Goal: Task Accomplishment & Management: Use online tool/utility

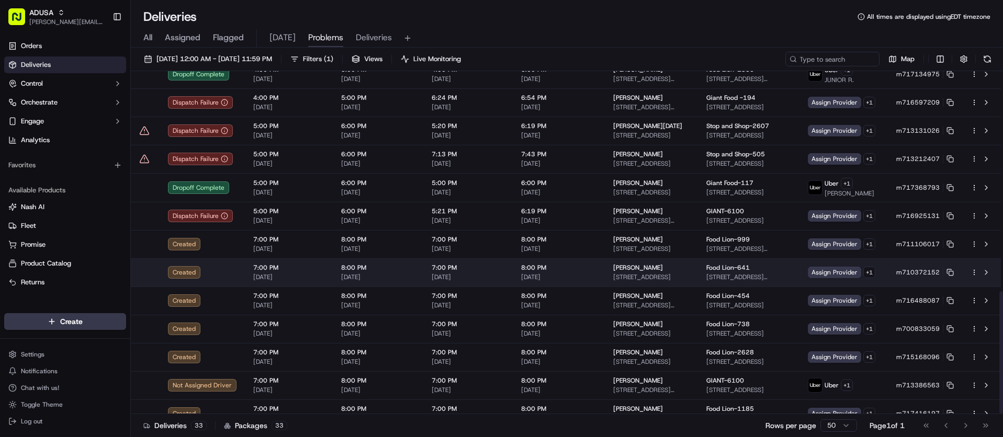
scroll to position [618, 0]
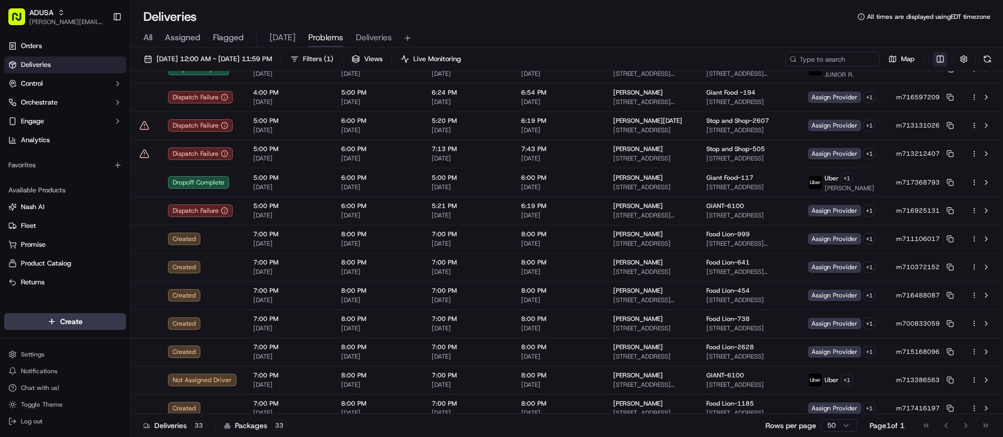
click at [939, 62] on html "ADUSA juan.rodriguez@adusa.com Toggle Sidebar Orders Deliveries Control Orchest…" at bounding box center [501, 218] width 1003 height 437
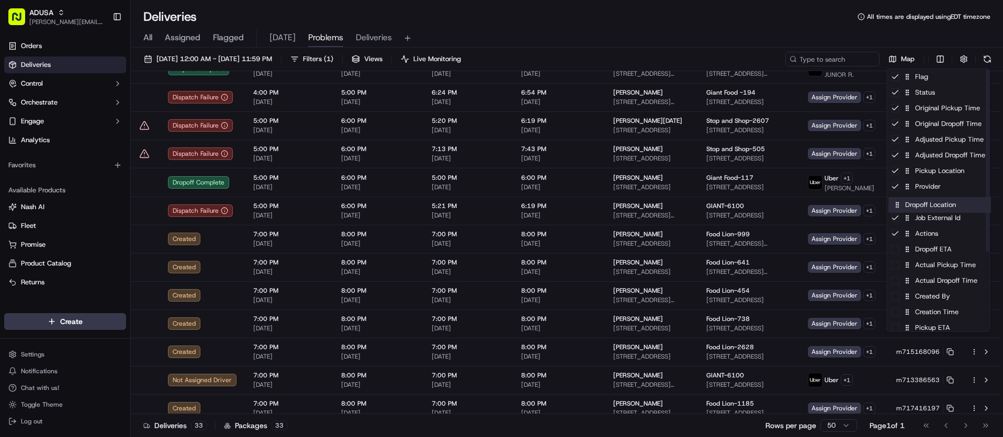
drag, startPoint x: 939, startPoint y: 176, endPoint x: 941, endPoint y: 215, distance: 38.2
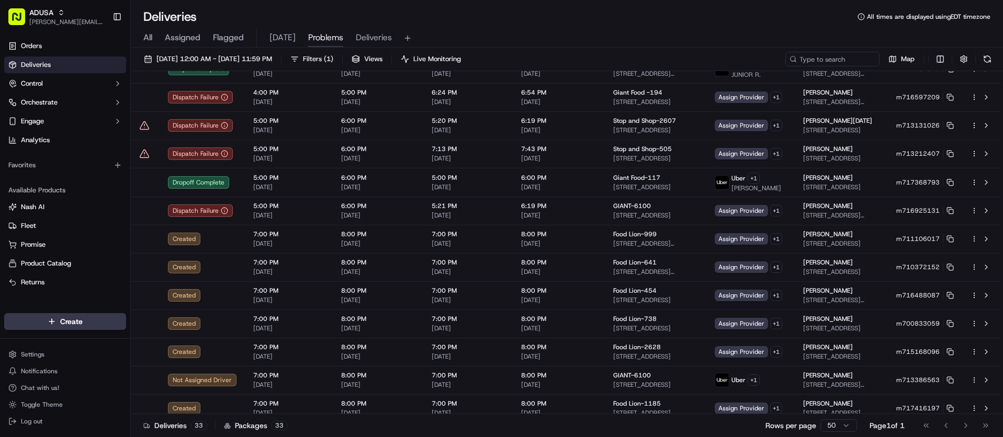
click at [725, 42] on html "ADUSA juan.rodriguez@adusa.com Toggle Sidebar Orders Deliveries Control Orchest…" at bounding box center [501, 218] width 1003 height 437
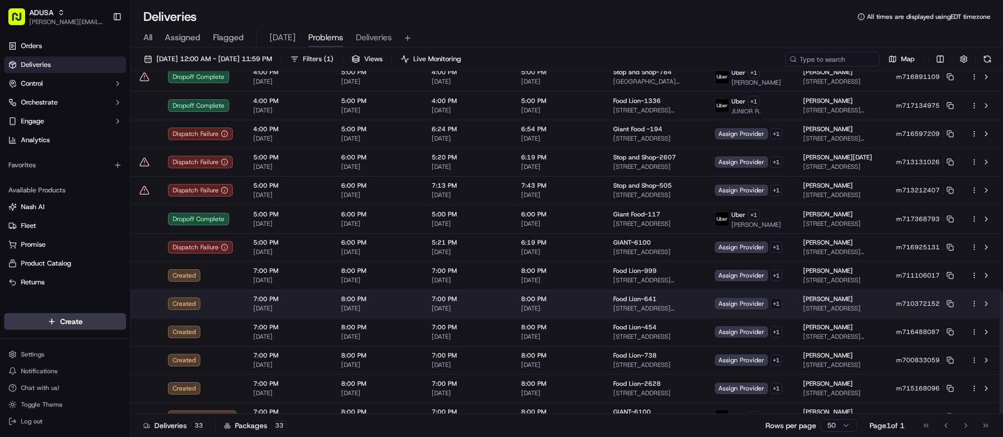
scroll to position [618, 0]
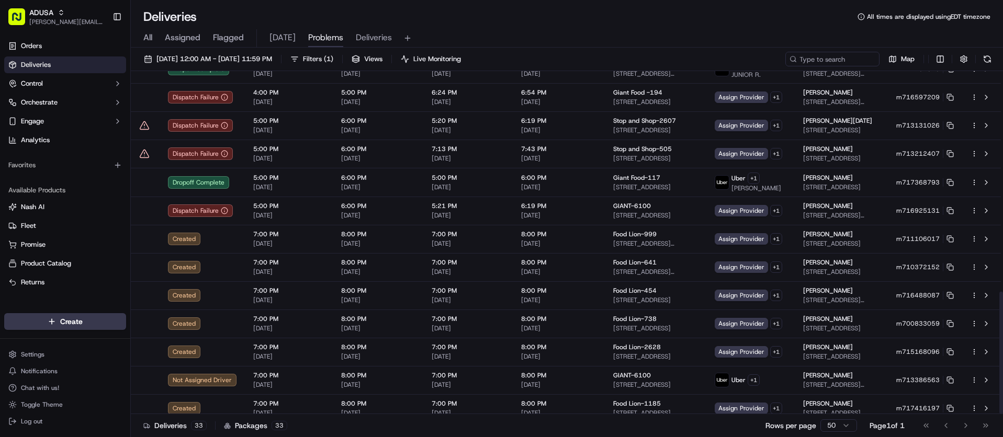
click at [693, 23] on div "Deliveries All times are displayed using EDT timezone" at bounding box center [567, 16] width 872 height 17
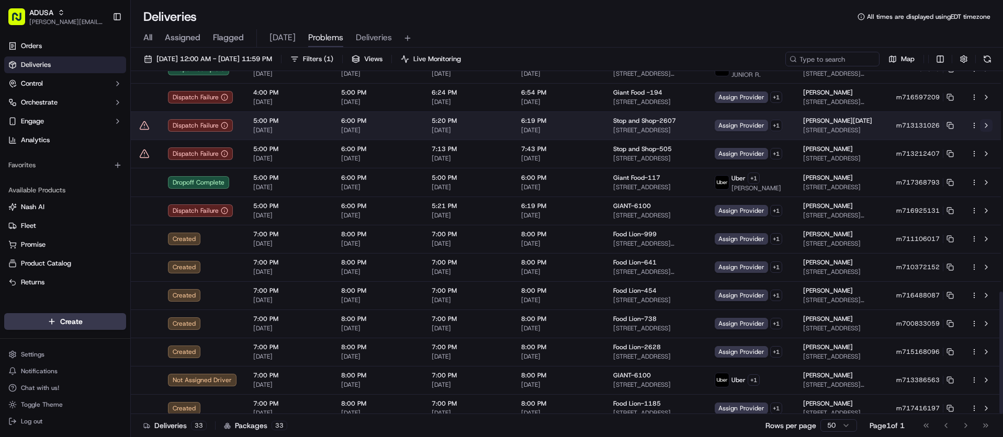
click at [987, 119] on button at bounding box center [986, 125] width 13 height 13
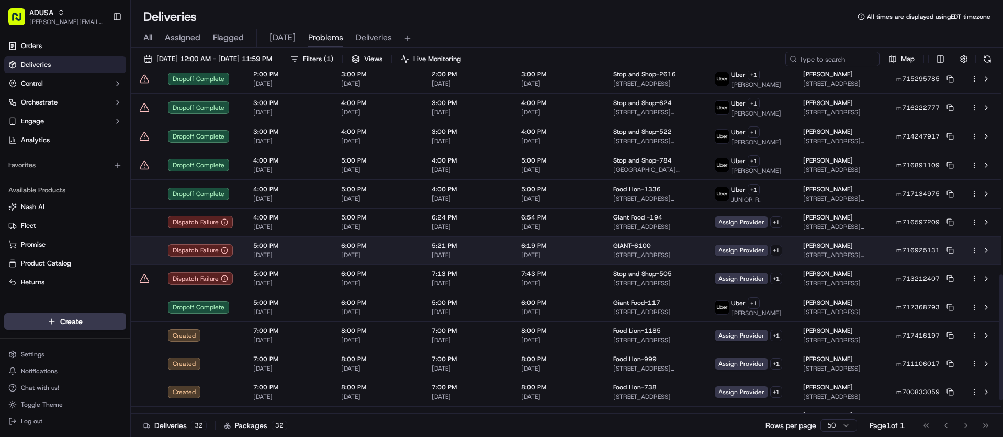
scroll to position [576, 0]
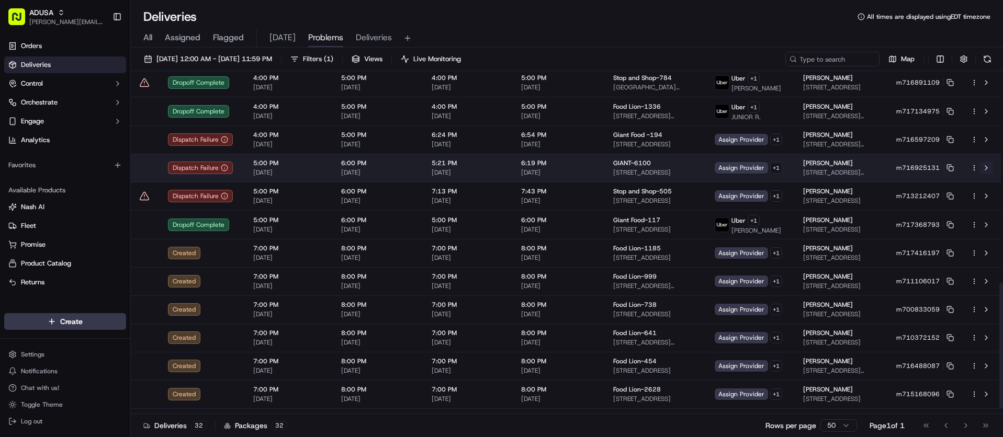
click at [988, 162] on button at bounding box center [986, 168] width 13 height 13
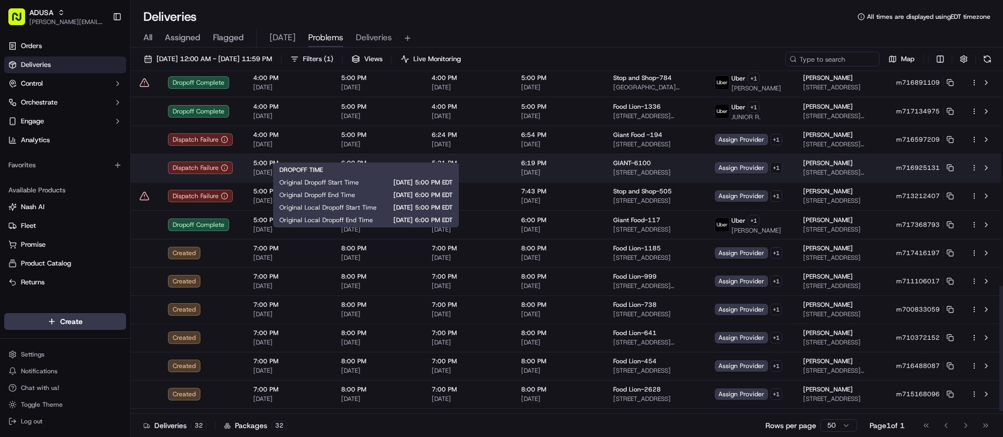
scroll to position [590, 0]
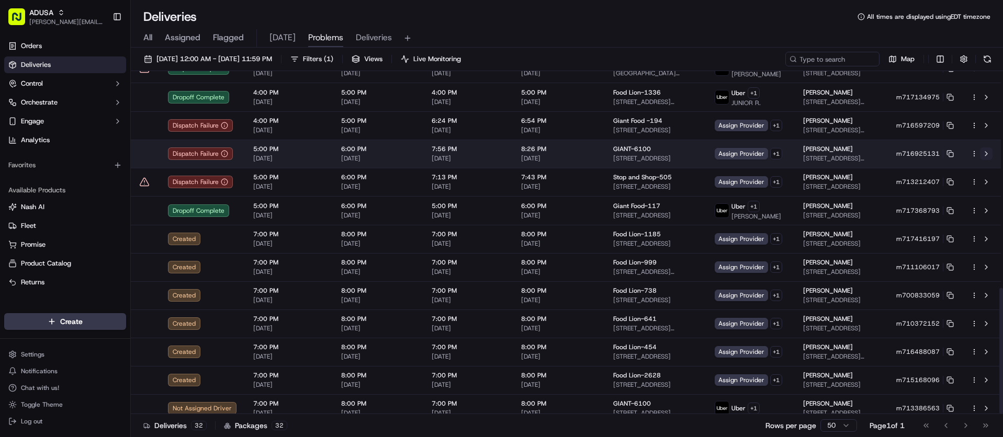
click at [986, 148] on button at bounding box center [986, 154] width 13 height 13
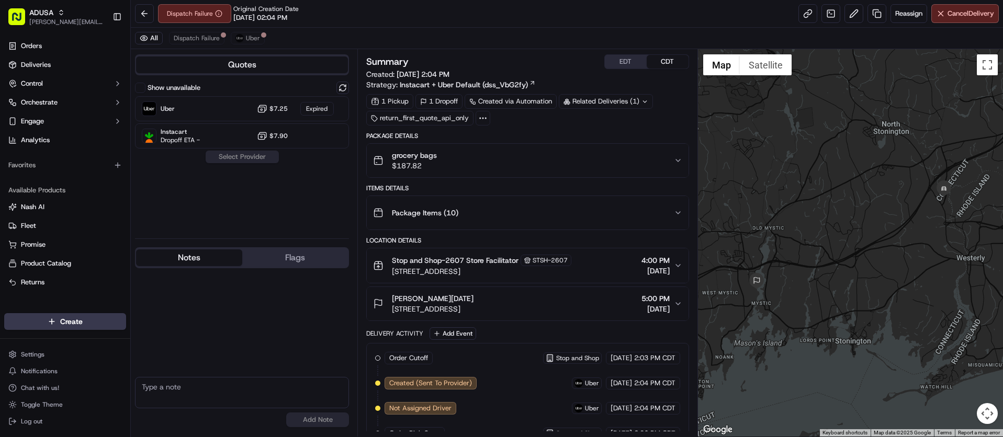
click at [209, 257] on button "Notes" at bounding box center [189, 258] width 106 height 17
click at [340, 88] on button at bounding box center [342, 88] width 13 height 13
click at [220, 111] on span "Dropoff ETA 49 minutes" at bounding box center [196, 113] width 70 height 8
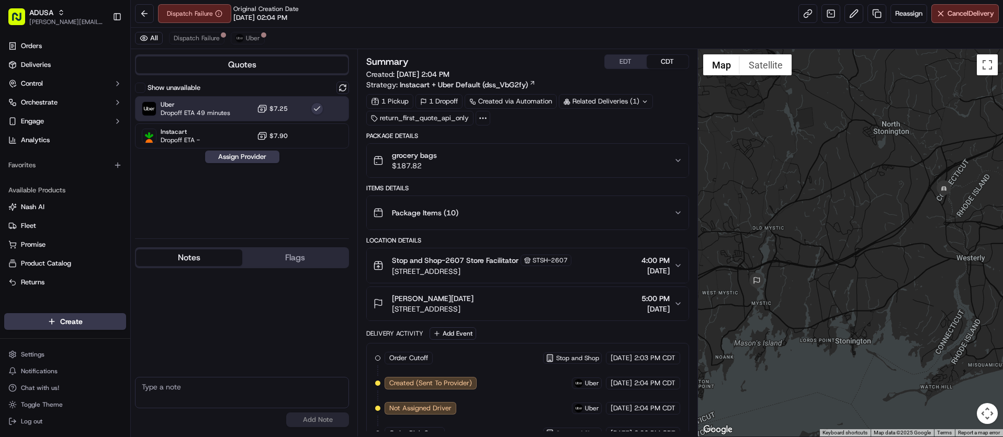
click at [246, 165] on div "Show unavailable Uber Dropoff ETA 49 minutes $7.25 Instacart Dropoff ETA - $7.9…" at bounding box center [242, 156] width 214 height 149
click at [243, 161] on button "Assign Provider" at bounding box center [242, 157] width 74 height 13
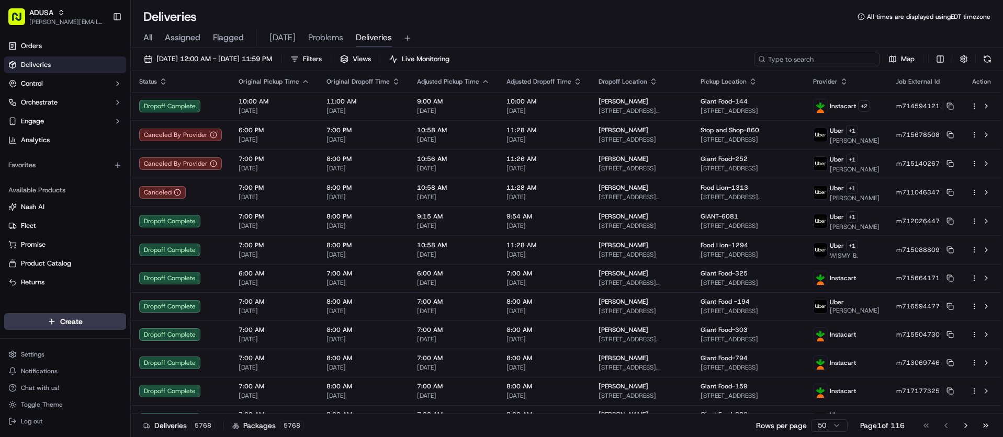
click at [835, 65] on input at bounding box center [817, 59] width 126 height 15
paste input "m714155044"
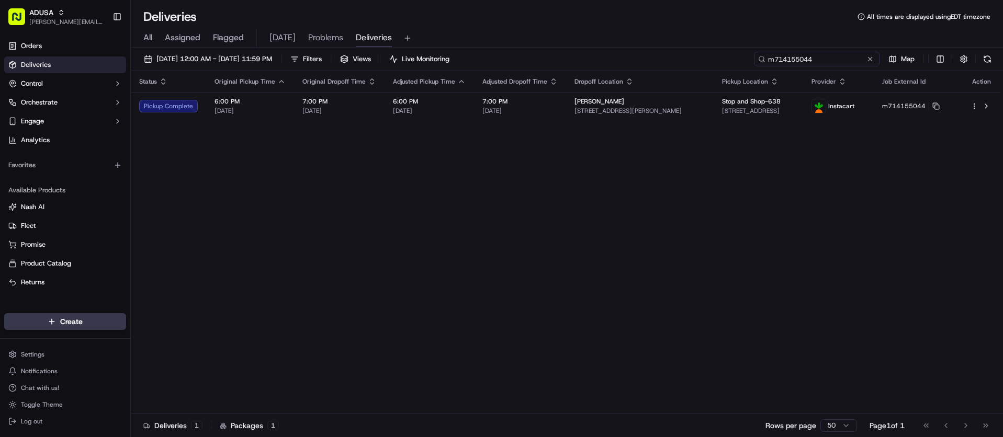
type input "m714155044"
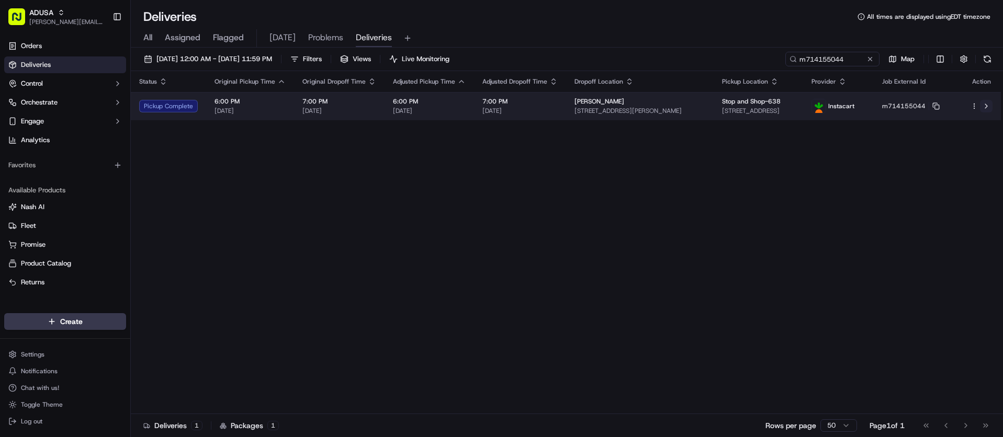
click at [985, 106] on button at bounding box center [986, 106] width 13 height 13
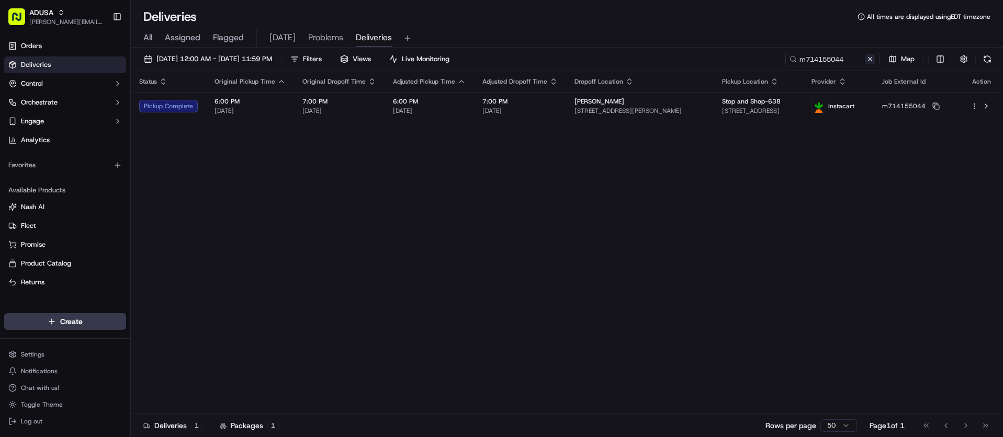
click at [868, 60] on button at bounding box center [870, 59] width 10 height 10
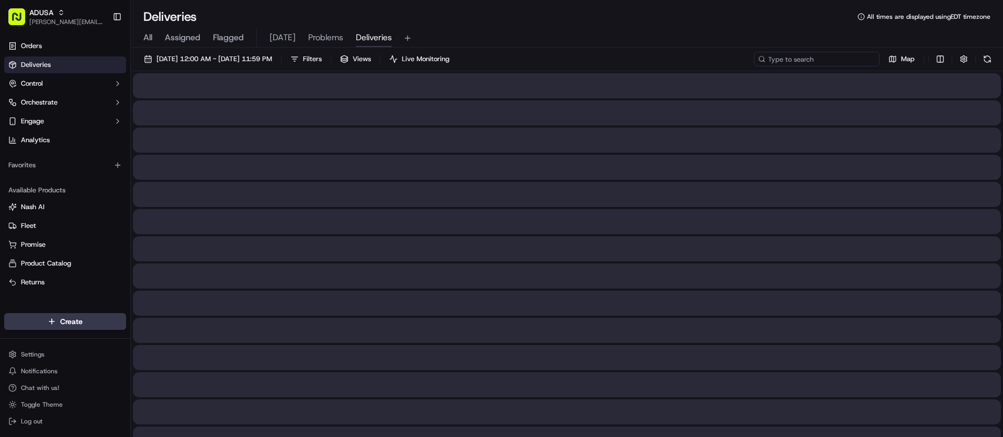
click at [807, 61] on input at bounding box center [817, 59] width 126 height 15
paste input "m715597731"
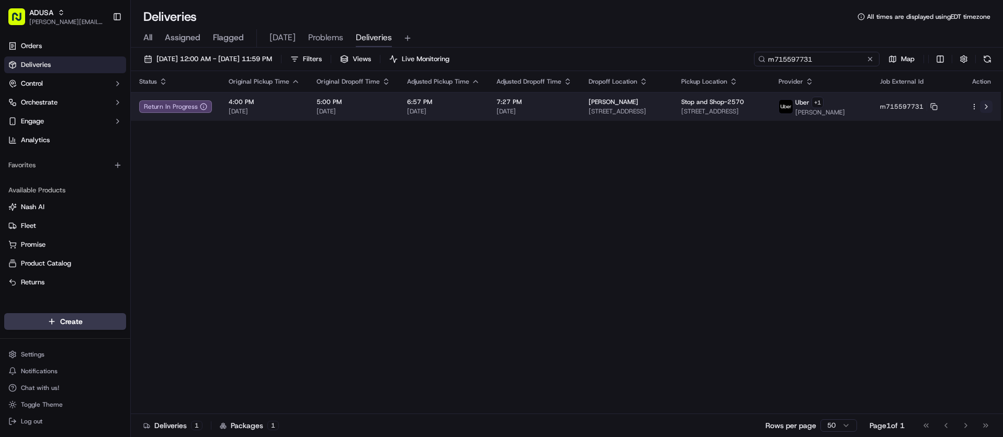
type input "m715597731"
click at [987, 110] on button at bounding box center [986, 106] width 13 height 13
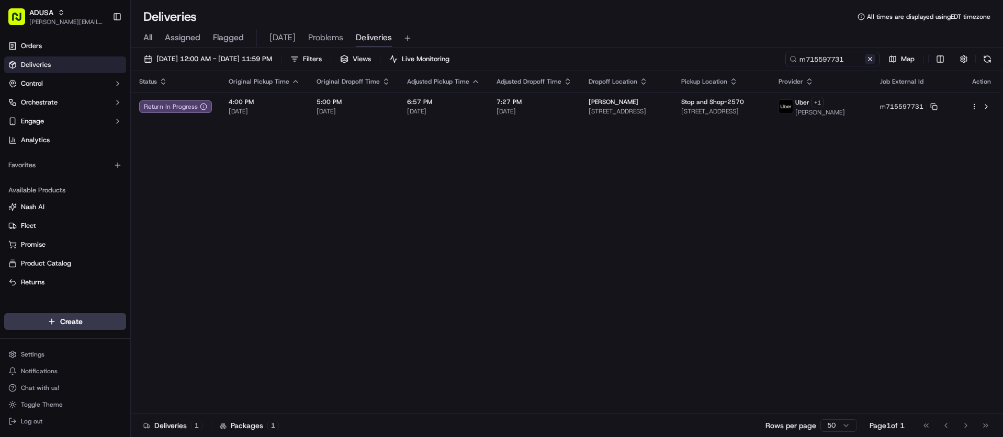
click at [872, 61] on button at bounding box center [870, 59] width 10 height 10
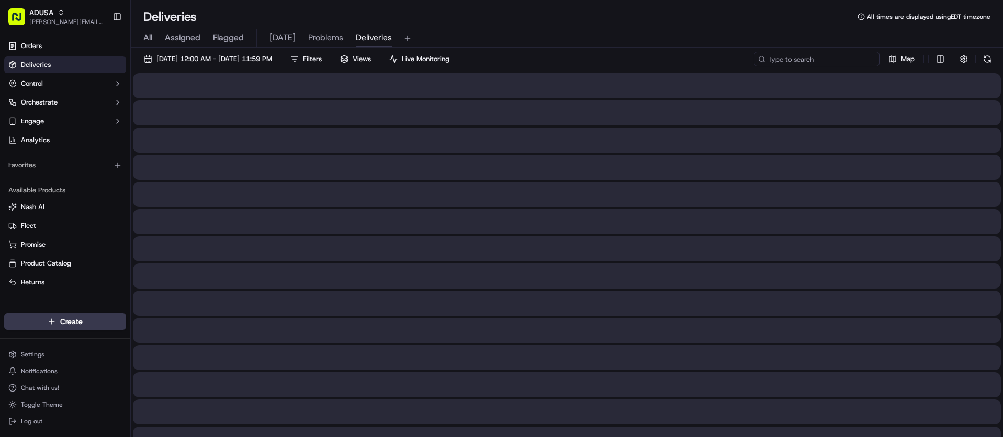
click at [848, 60] on input at bounding box center [817, 59] width 126 height 15
paste input "m717416581"
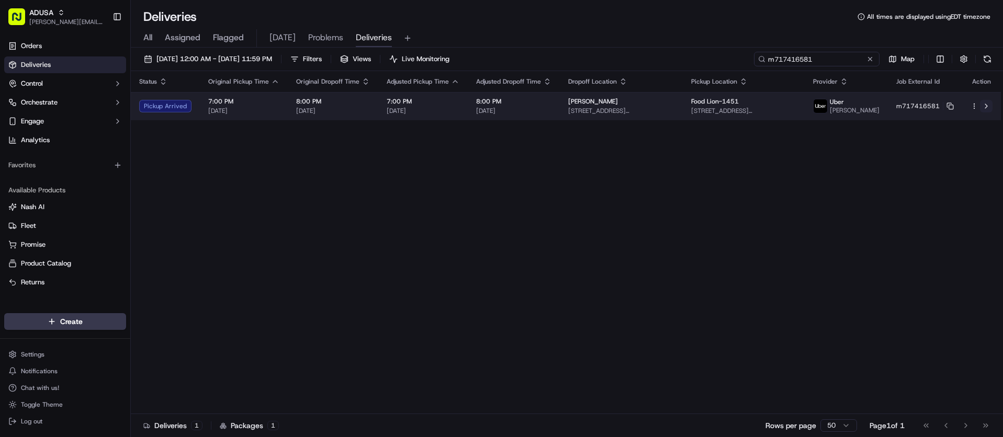
type input "m717416581"
click at [987, 109] on button at bounding box center [986, 106] width 13 height 13
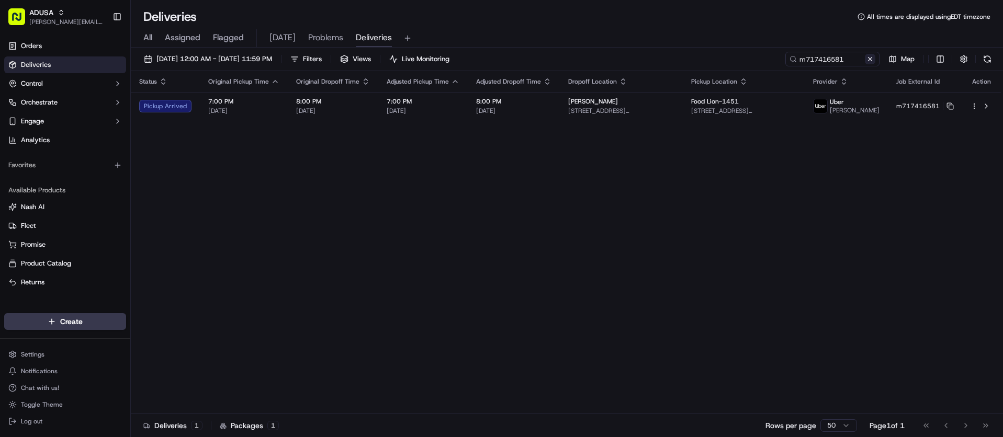
click at [872, 60] on button at bounding box center [870, 59] width 10 height 10
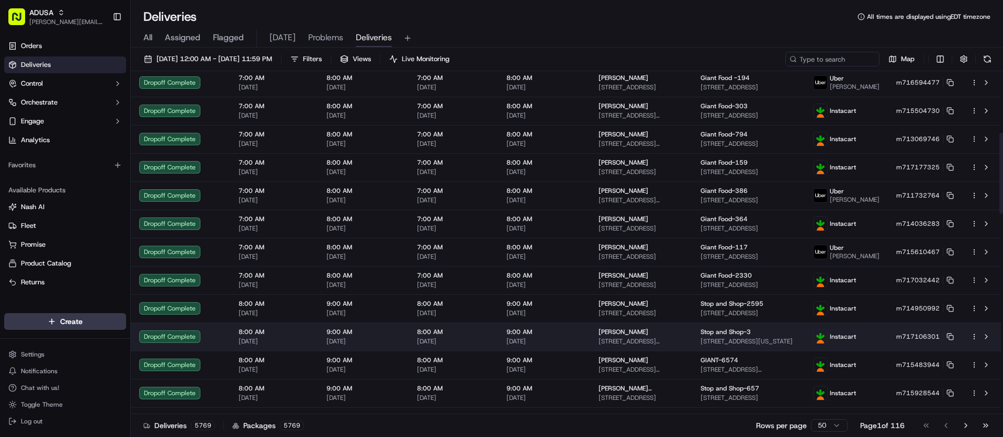
scroll to position [209, 0]
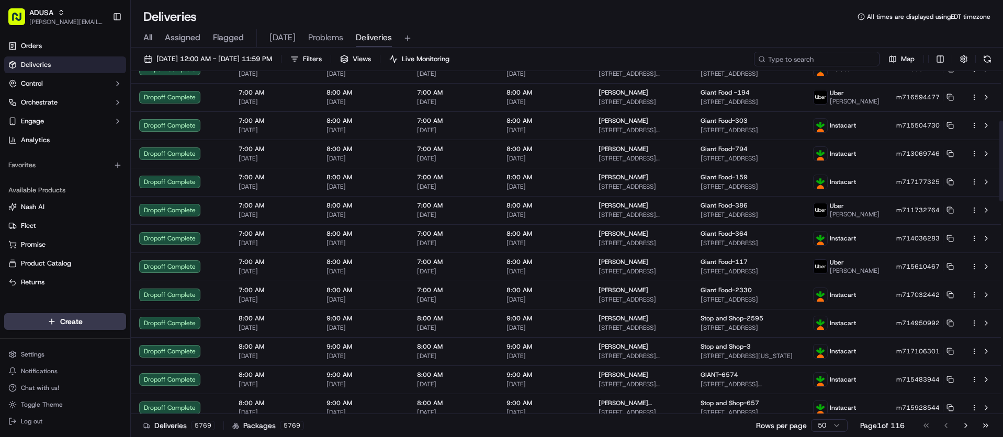
click at [829, 59] on input at bounding box center [817, 59] width 126 height 15
paste input "m713386563"
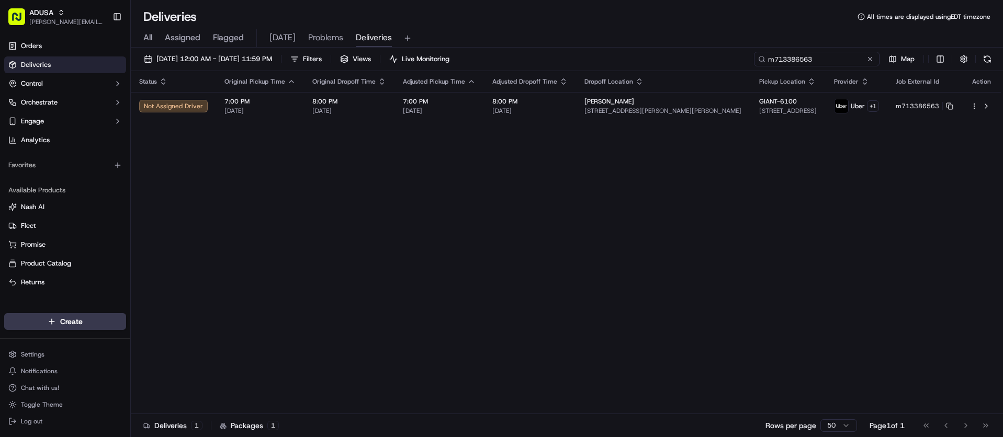
type input "m713386563"
click at [433, 222] on div "Status Original Pickup Time Original Dropoff Time Adjusted Pickup Time Adjusted…" at bounding box center [566, 242] width 870 height 343
click at [427, 224] on div "Status Original Pickup Time Original Dropoff Time Adjusted Pickup Time Adjusted…" at bounding box center [566, 242] width 870 height 343
click at [869, 60] on button at bounding box center [870, 59] width 10 height 10
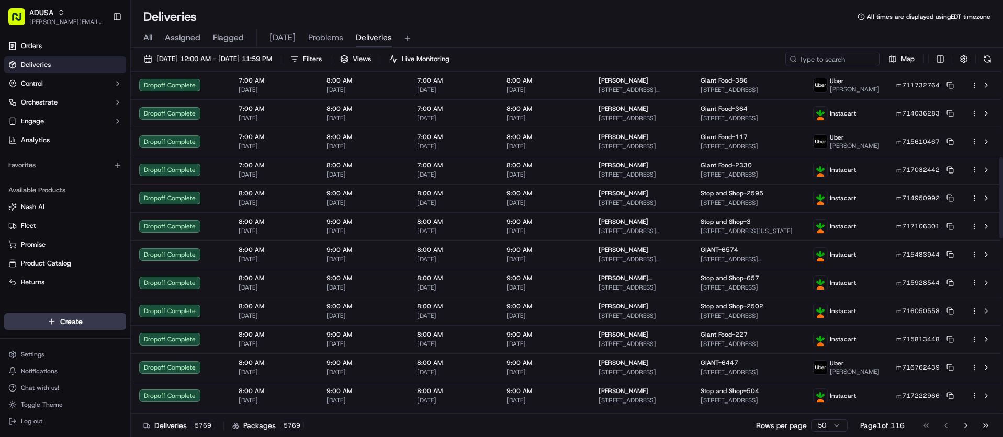
scroll to position [366, 0]
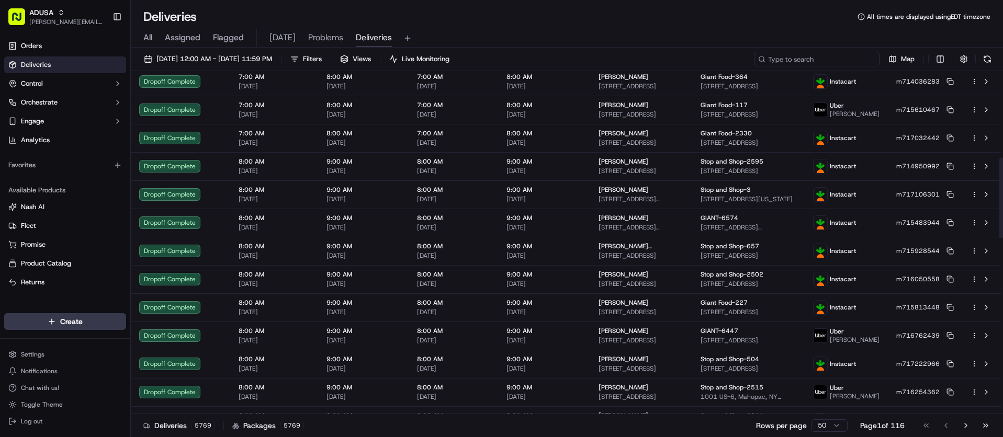
click at [835, 58] on input at bounding box center [817, 59] width 126 height 15
paste input "m716269144"
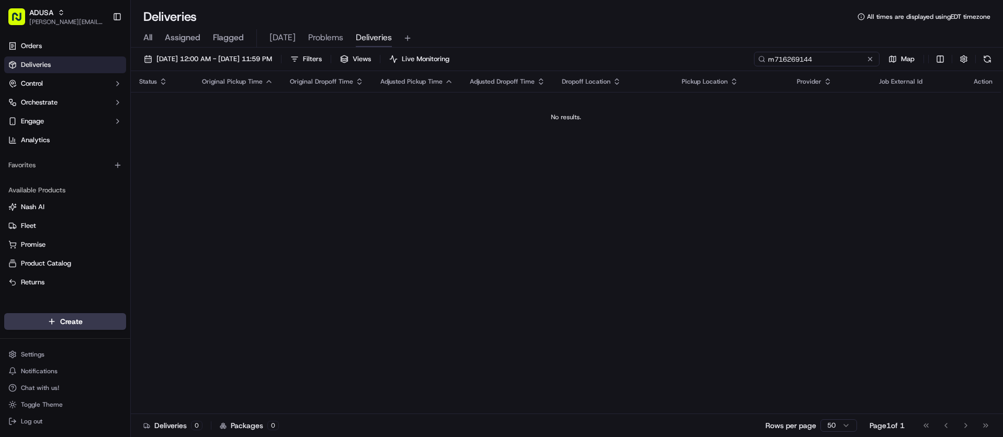
click at [769, 62] on input "m716269144" at bounding box center [817, 59] width 126 height 15
click at [837, 59] on input "m716269144" at bounding box center [817, 59] width 126 height 15
type input "m716269144"
click at [875, 59] on button at bounding box center [870, 59] width 10 height 10
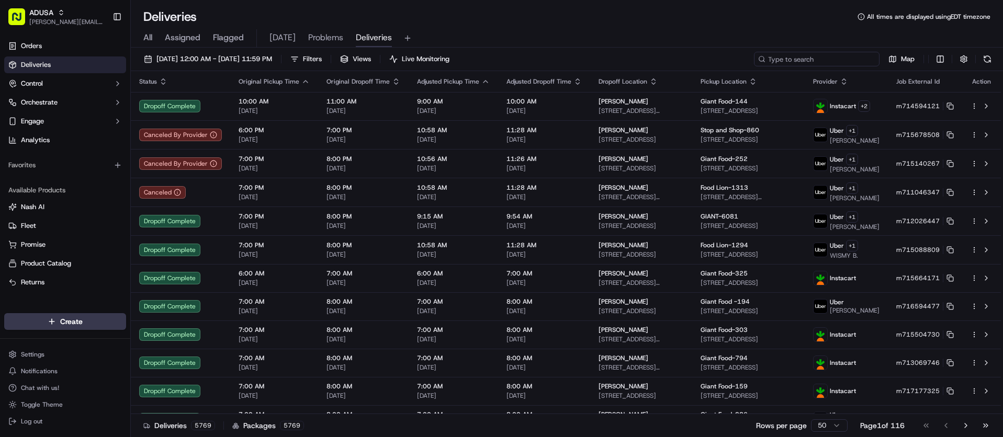
click at [820, 57] on input at bounding box center [817, 59] width 126 height 15
paste input "m716269144"
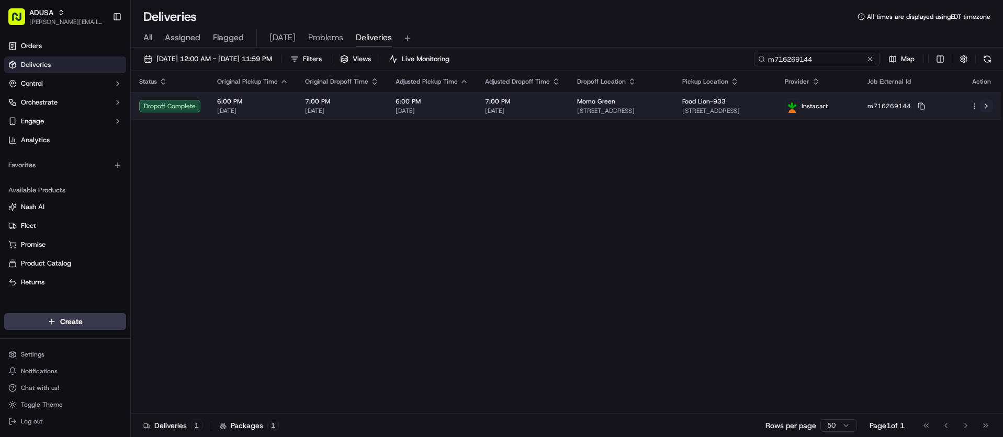
type input "m716269144"
click at [985, 105] on button at bounding box center [986, 106] width 13 height 13
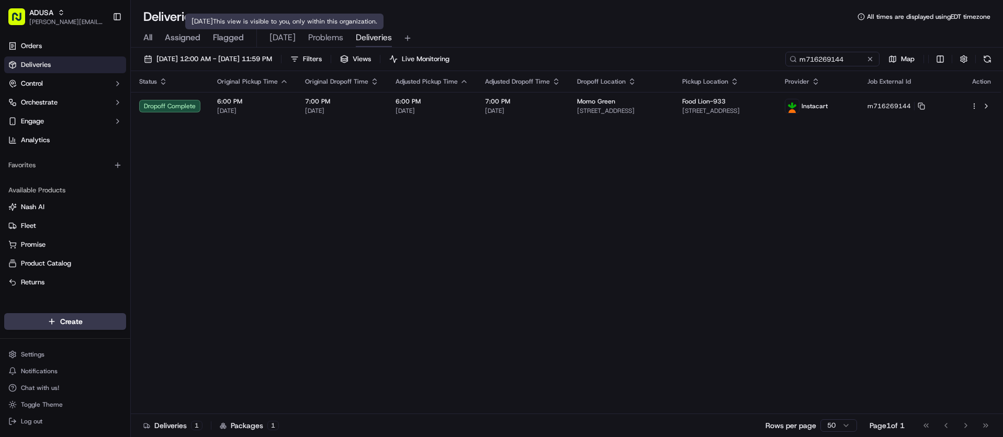
click at [497, 207] on div "Status Original Pickup Time Original Dropoff Time Adjusted Pickup Time Adjusted…" at bounding box center [566, 242] width 870 height 343
click at [342, 212] on div "Status Original Pickup Time Original Dropoff Time Adjusted Pickup Time Adjusted…" at bounding box center [566, 242] width 870 height 343
click at [872, 60] on button at bounding box center [870, 59] width 10 height 10
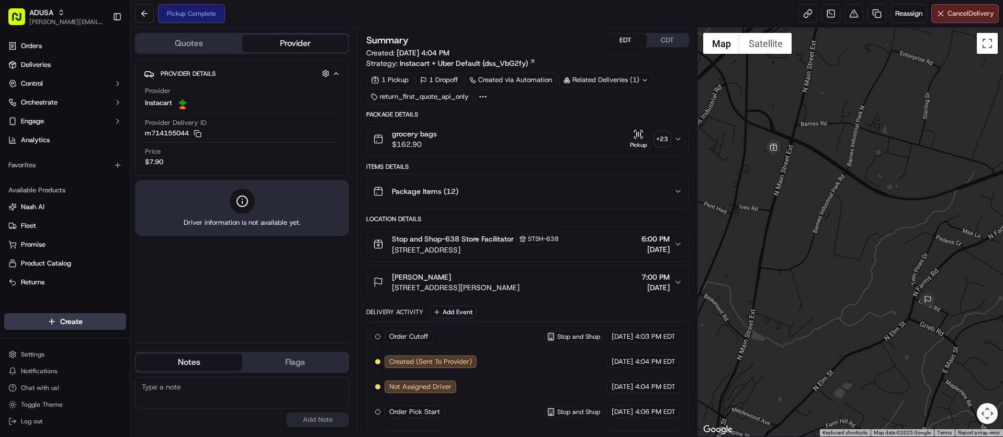
click at [630, 42] on button "EDT" at bounding box center [626, 40] width 42 height 14
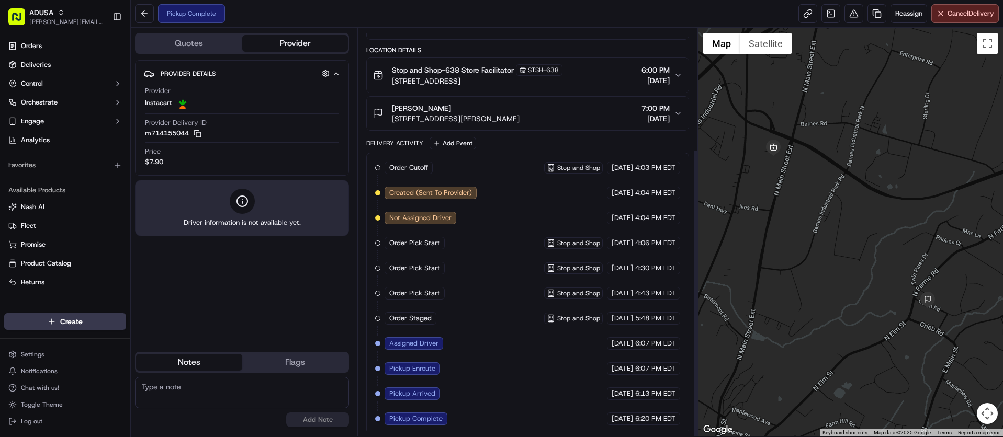
scroll to position [172, 0]
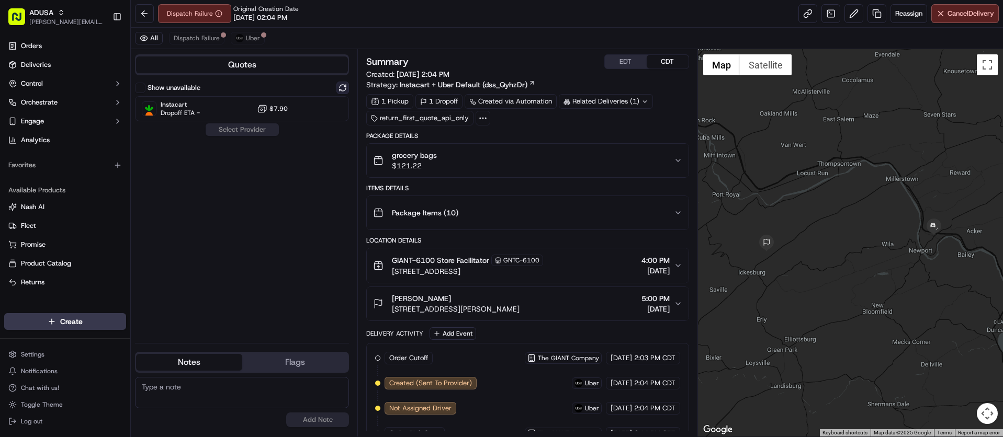
click at [344, 87] on button at bounding box center [342, 88] width 13 height 13
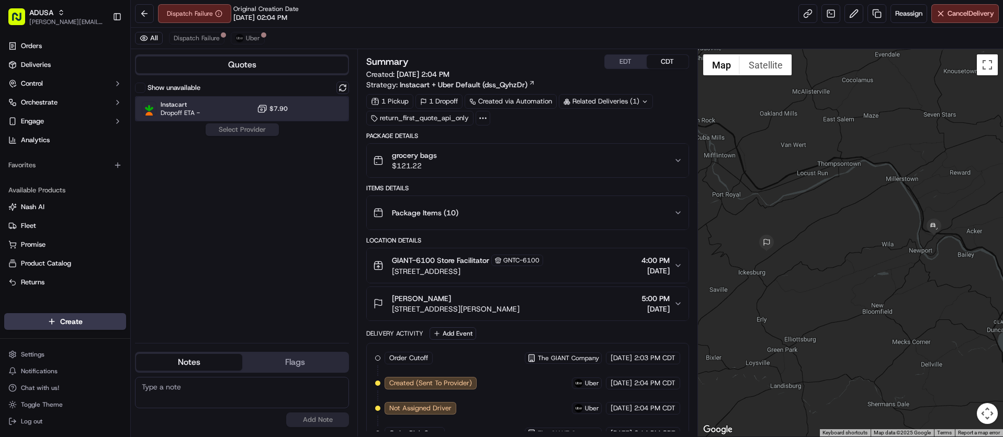
click at [246, 108] on div "Instacart Dropoff ETA - $7.90" at bounding box center [242, 108] width 214 height 25
click at [245, 127] on button "Assign Provider" at bounding box center [242, 129] width 74 height 13
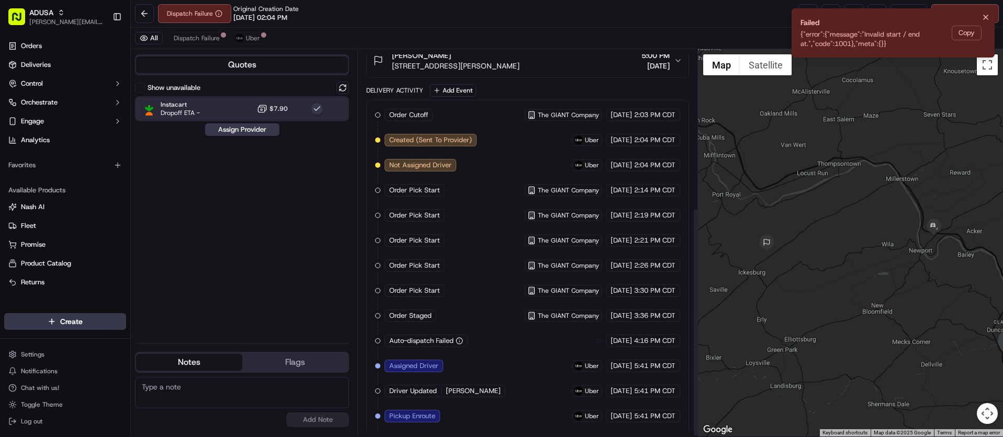
scroll to position [268, 0]
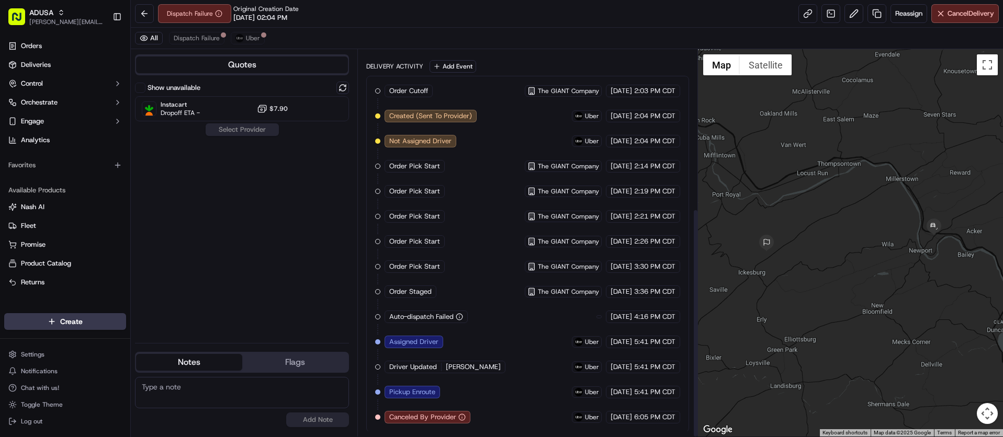
scroll to position [268, 0]
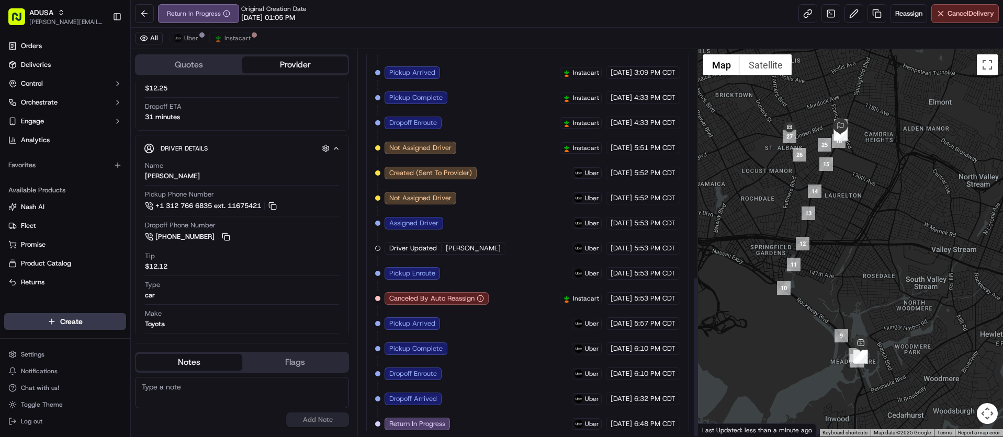
scroll to position [545, 0]
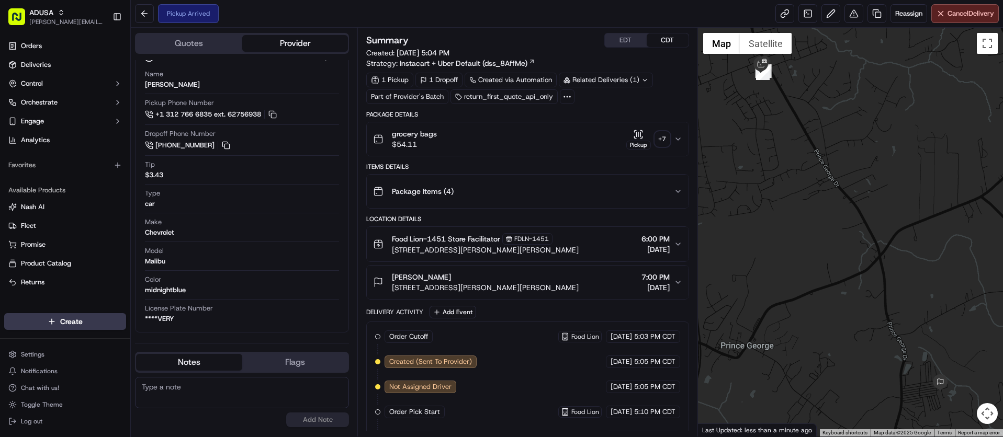
click at [629, 44] on button "EDT" at bounding box center [626, 40] width 42 height 14
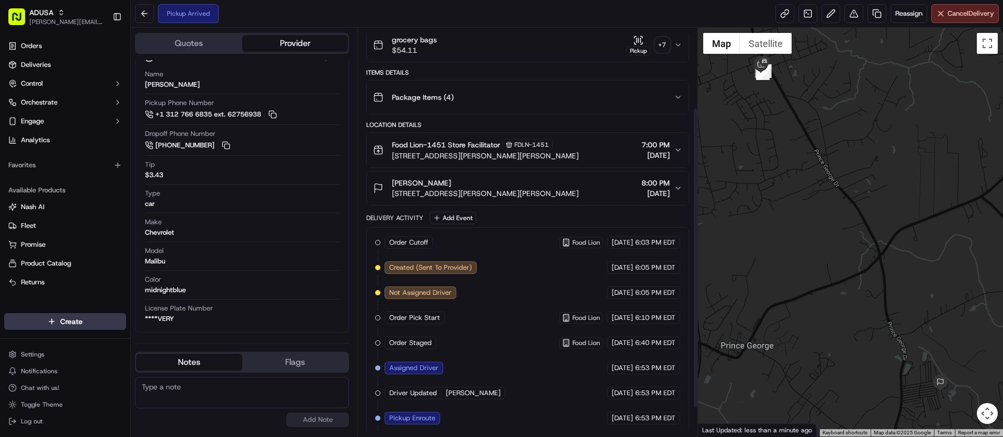
scroll to position [147, 0]
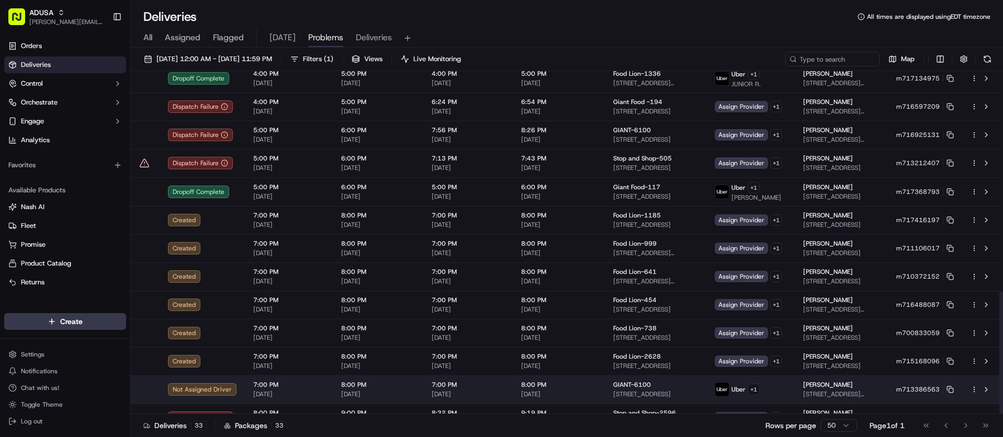
scroll to position [618, 0]
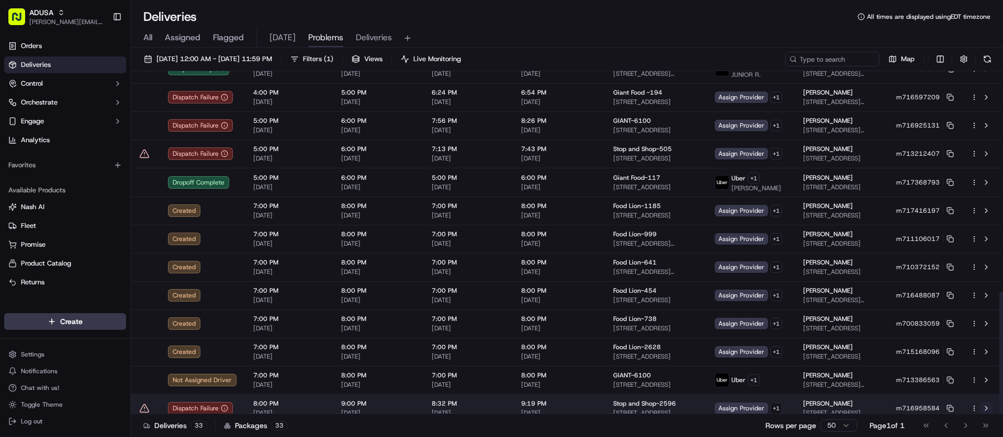
click at [985, 402] on button at bounding box center [986, 408] width 13 height 13
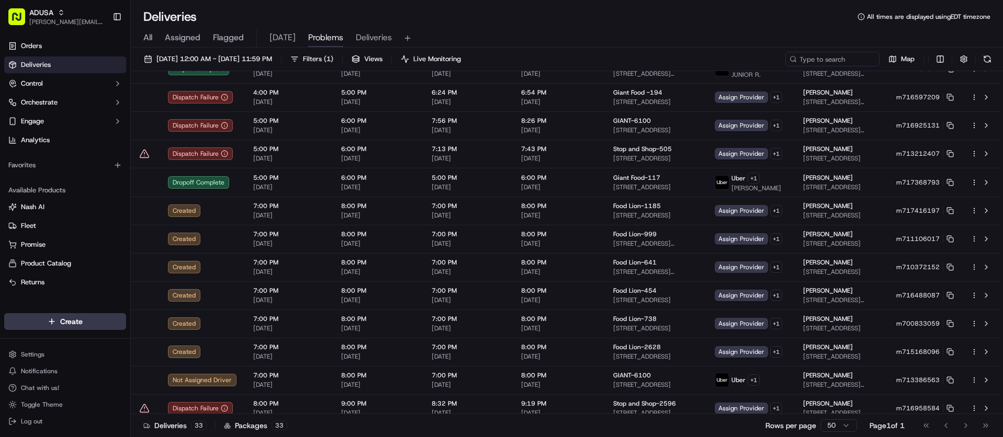
drag, startPoint x: 992, startPoint y: 57, endPoint x: 989, endPoint y: 68, distance: 11.9
click at [992, 57] on button at bounding box center [987, 59] width 15 height 15
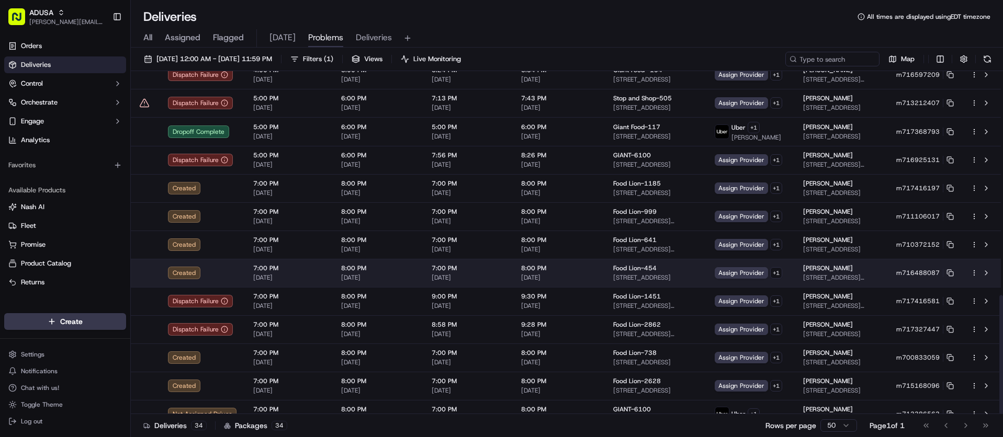
scroll to position [646, 0]
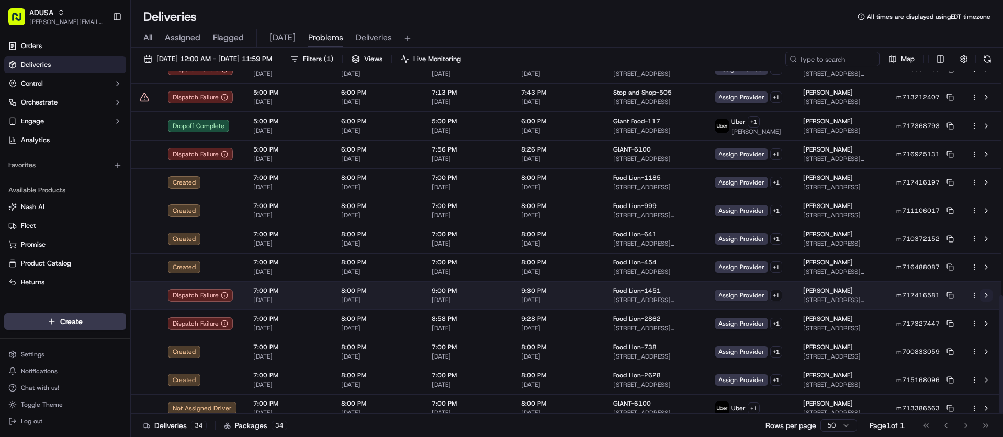
click at [989, 289] on button at bounding box center [986, 295] width 13 height 13
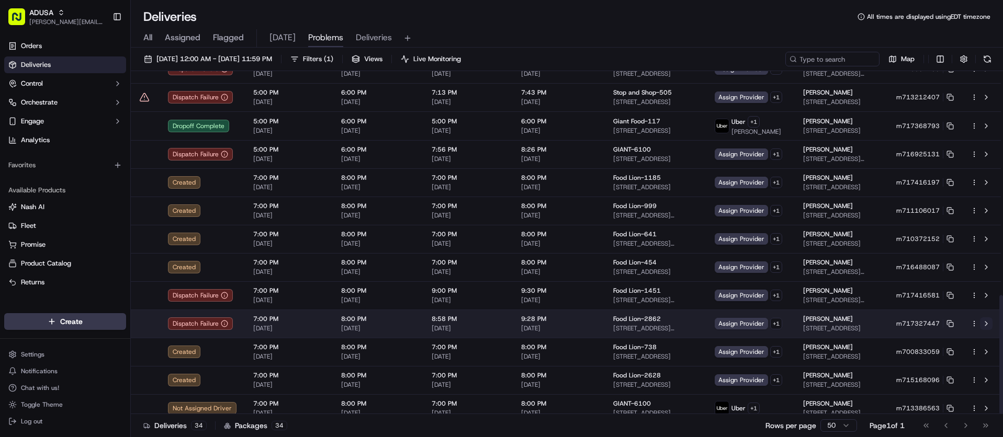
click at [987, 318] on button at bounding box center [986, 324] width 13 height 13
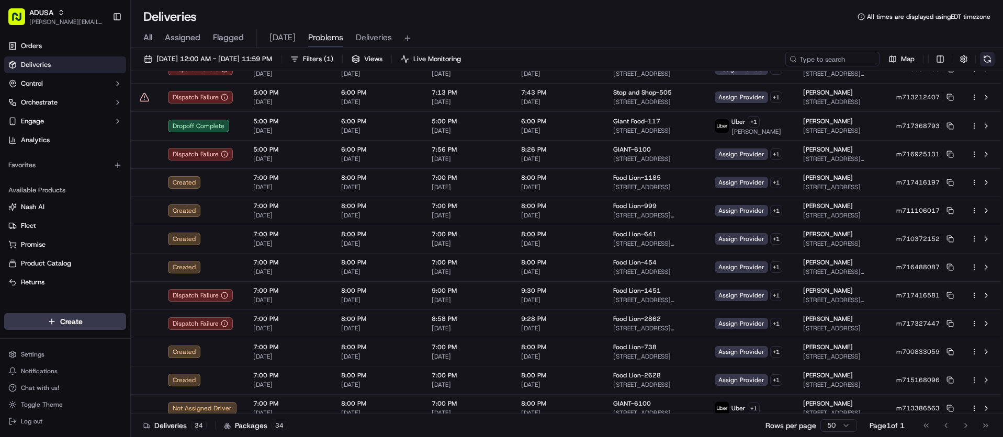
click at [992, 61] on button at bounding box center [987, 59] width 15 height 15
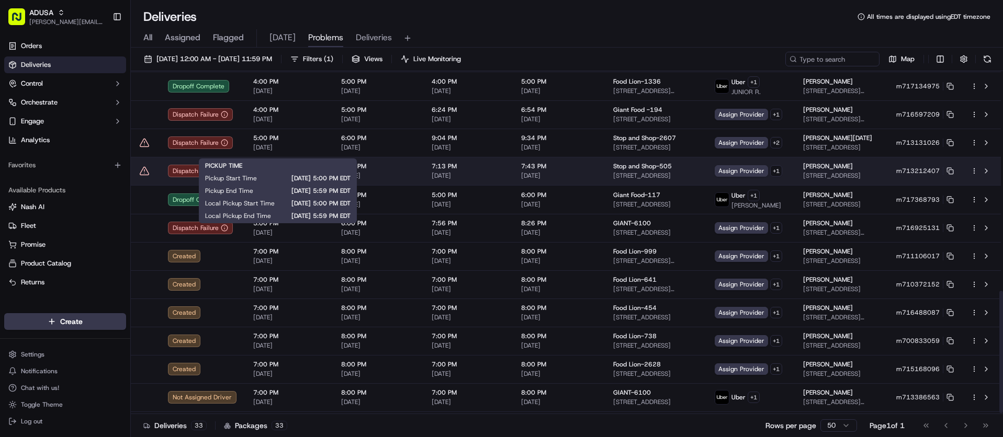
scroll to position [618, 0]
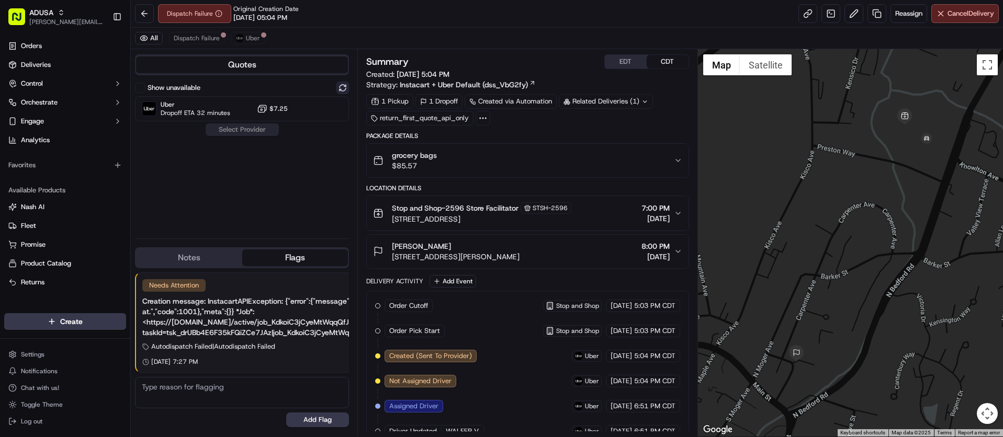
click at [344, 89] on button at bounding box center [342, 88] width 13 height 13
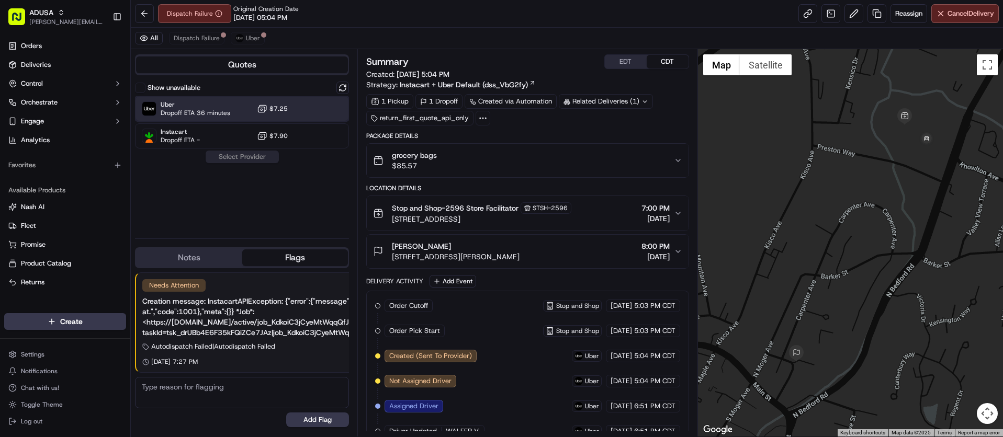
click at [239, 105] on div "Uber Dropoff ETA 36 minutes $7.25" at bounding box center [242, 108] width 214 height 25
click at [243, 155] on button "Assign Provider" at bounding box center [242, 157] width 74 height 13
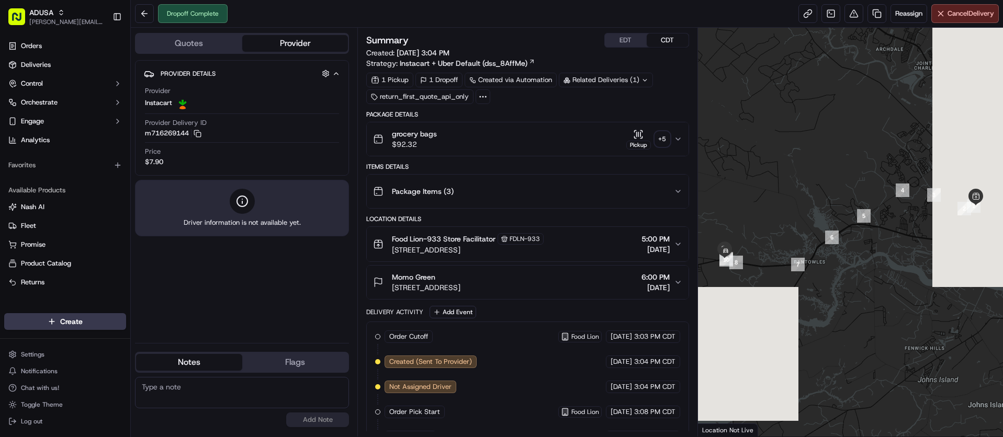
click at [648, 139] on div "Pickup" at bounding box center [638, 139] width 25 height 20
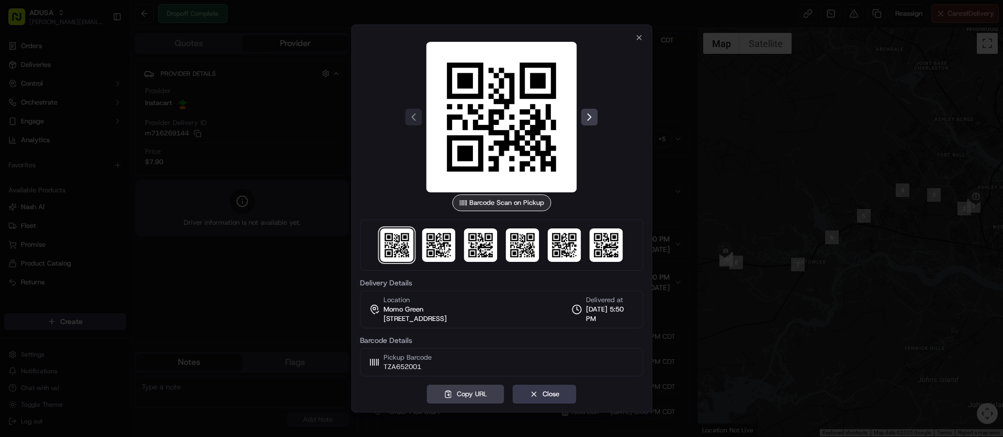
click at [634, 34] on div "Barcode Scan on Pickup Delivery Details Location Momo Green 5374 Savannah Hwy, …" at bounding box center [501, 204] width 283 height 343
click at [637, 38] on icon "button" at bounding box center [639, 37] width 8 height 8
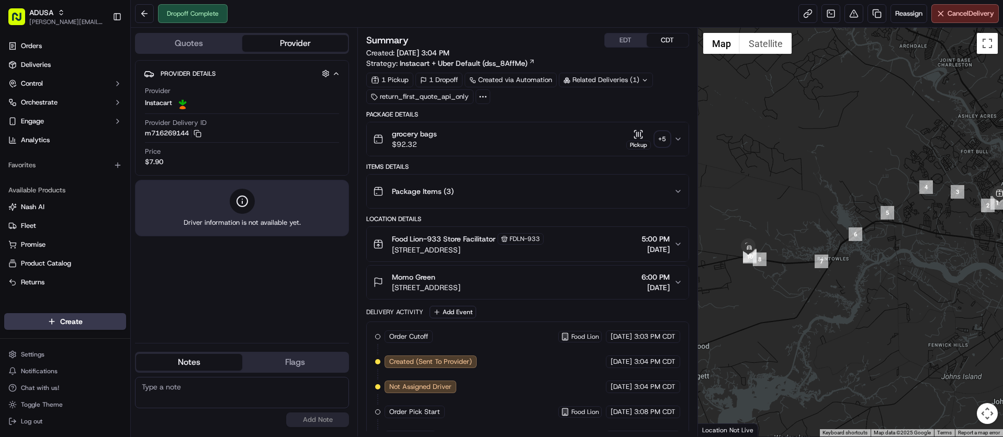
drag, startPoint x: 878, startPoint y: 268, endPoint x: 898, endPoint y: 265, distance: 20.1
click at [898, 265] on div at bounding box center [850, 232] width 305 height 409
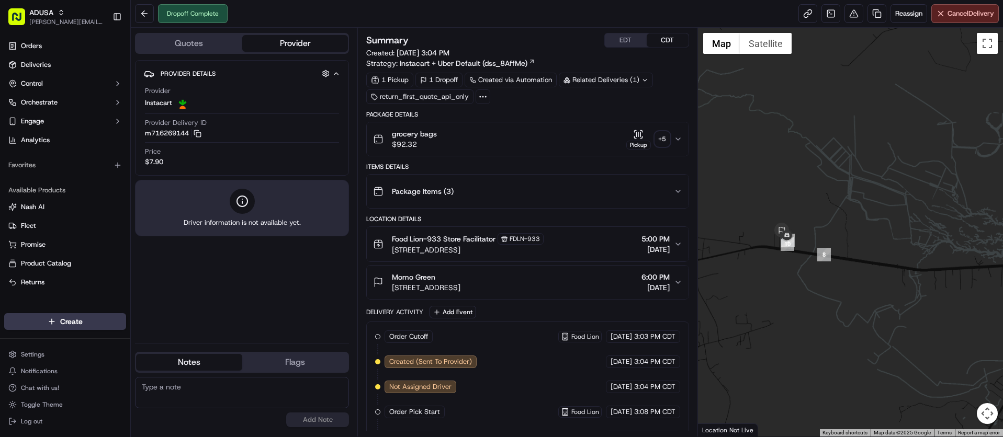
drag, startPoint x: 746, startPoint y: 269, endPoint x: 913, endPoint y: 268, distance: 166.9
click at [913, 268] on div at bounding box center [850, 232] width 305 height 409
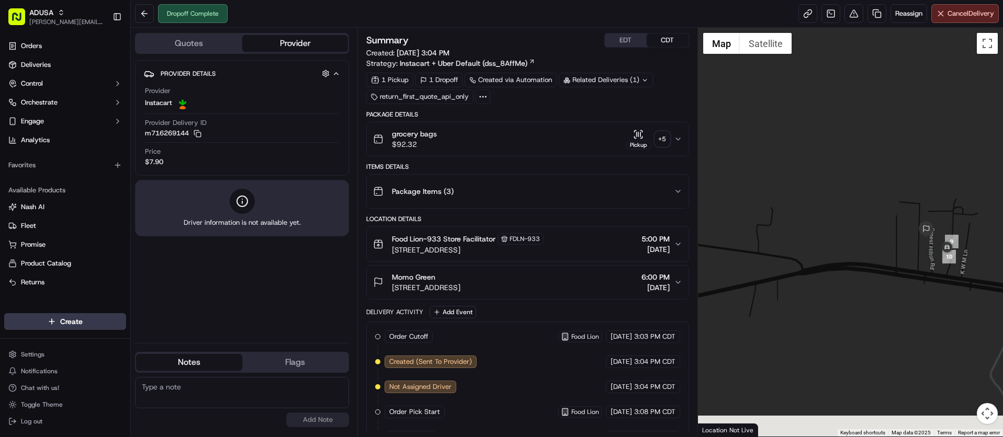
drag, startPoint x: 917, startPoint y: 220, endPoint x: 749, endPoint y: 133, distance: 189.1
click at [738, 122] on div at bounding box center [850, 232] width 305 height 409
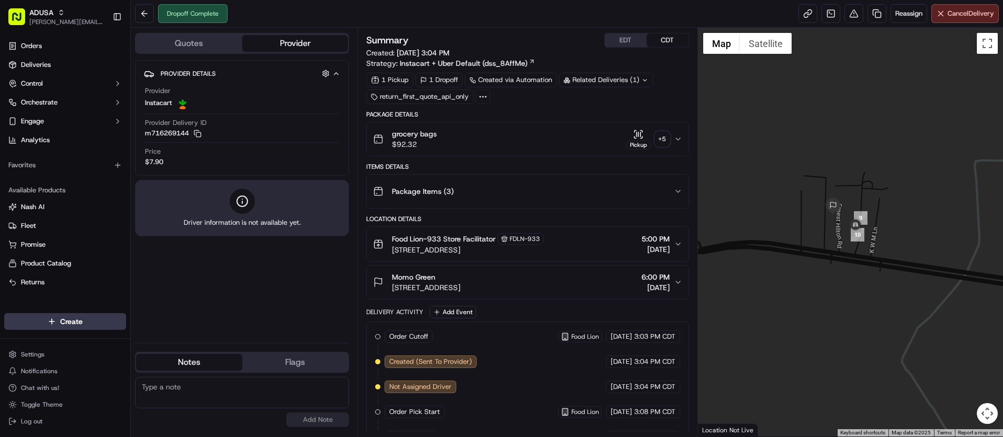
drag, startPoint x: 858, startPoint y: 221, endPoint x: 819, endPoint y: 238, distance: 42.0
click at [819, 238] on div at bounding box center [850, 232] width 305 height 409
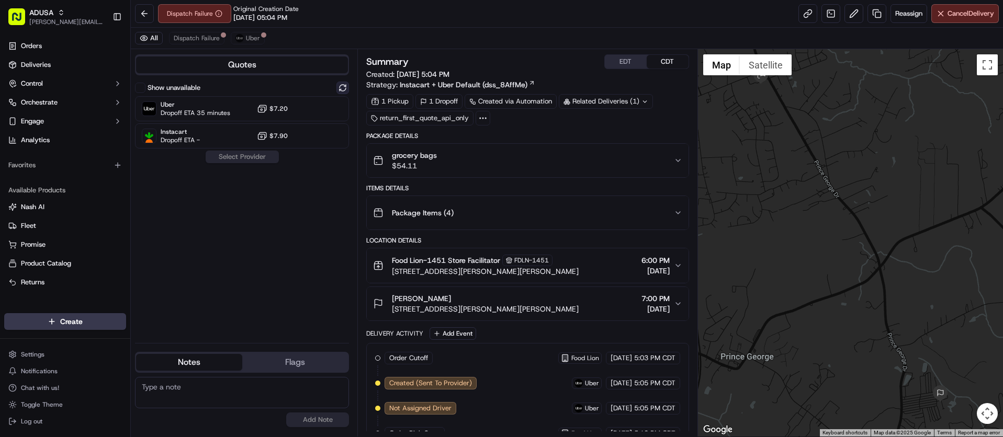
click at [345, 83] on button at bounding box center [342, 88] width 13 height 13
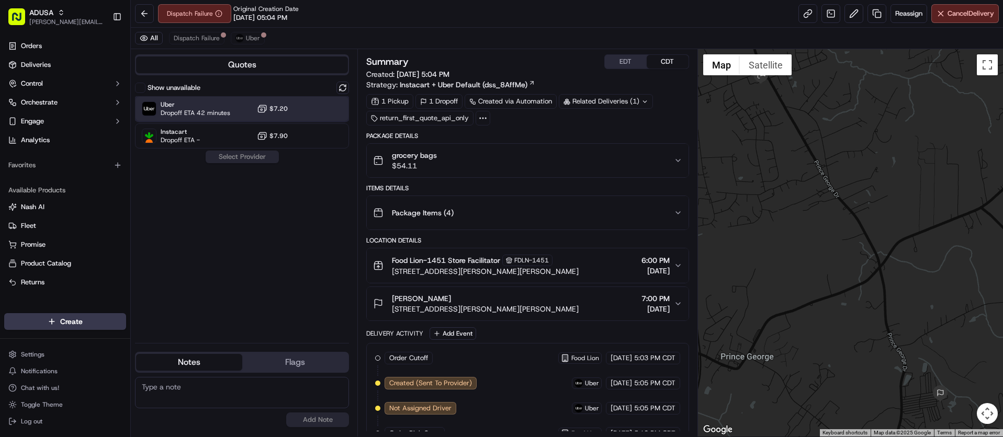
click at [234, 109] on div "Uber Dropoff ETA 42 minutes $7.20" at bounding box center [242, 108] width 214 height 25
click at [254, 159] on button "Assign Provider" at bounding box center [242, 157] width 74 height 13
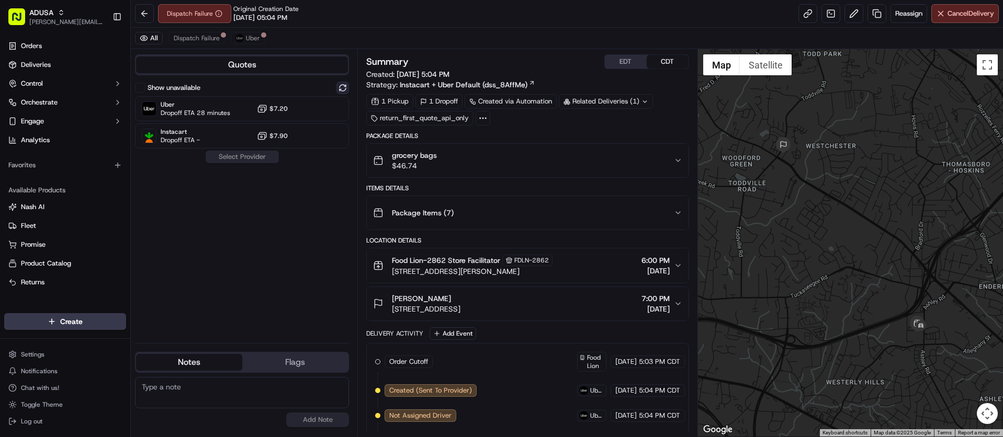
click at [343, 87] on button at bounding box center [342, 88] width 13 height 13
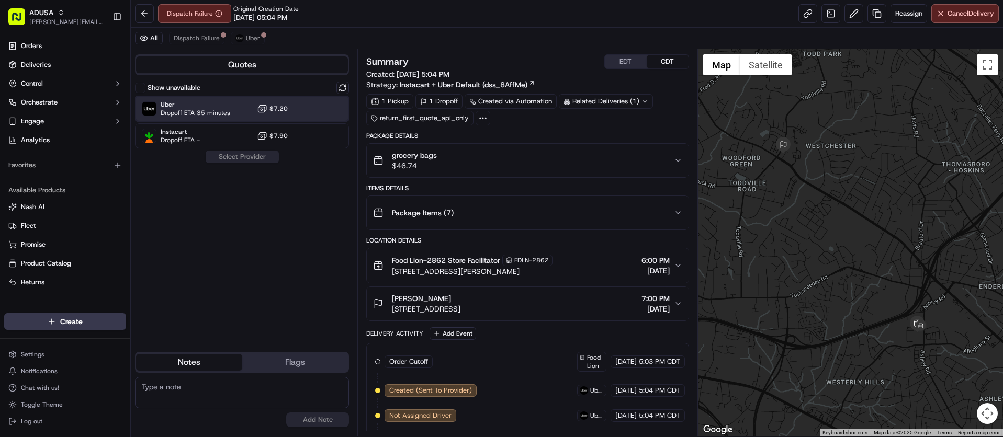
click at [217, 104] on span "Uber" at bounding box center [196, 104] width 70 height 8
click at [244, 159] on button "Assign Provider" at bounding box center [242, 157] width 74 height 13
